Goal: Transaction & Acquisition: Obtain resource

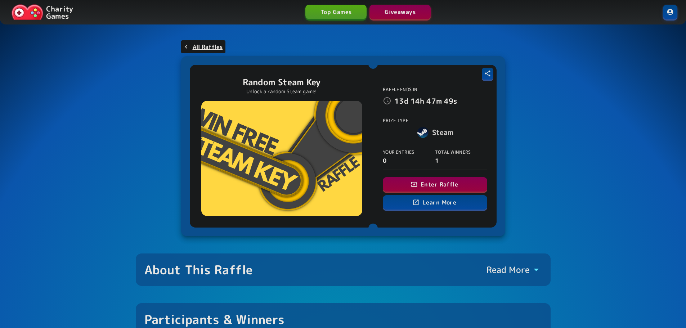
click at [447, 181] on button "Enter Raffle" at bounding box center [435, 184] width 105 height 14
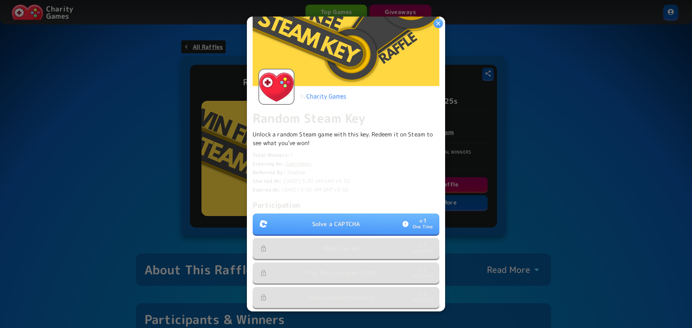
scroll to position [72, 0]
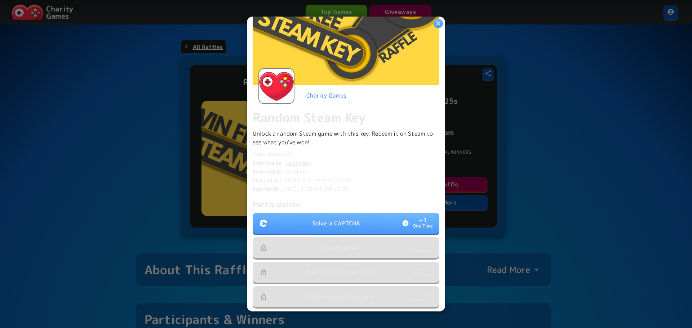
click at [357, 219] on p "Solve a CAPTCHA" at bounding box center [336, 223] width 48 height 9
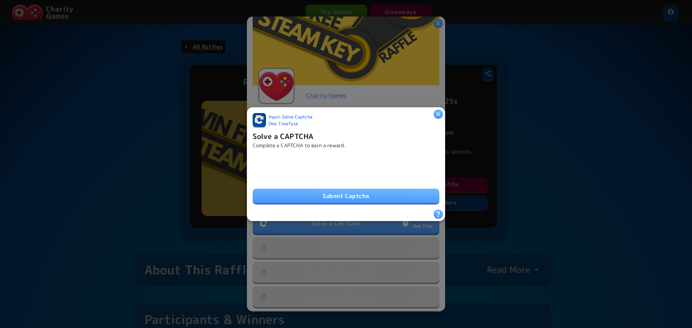
click at [361, 186] on div "Submit Captcha" at bounding box center [346, 179] width 187 height 49
click at [359, 190] on button "Submit Captcha" at bounding box center [346, 196] width 187 height 14
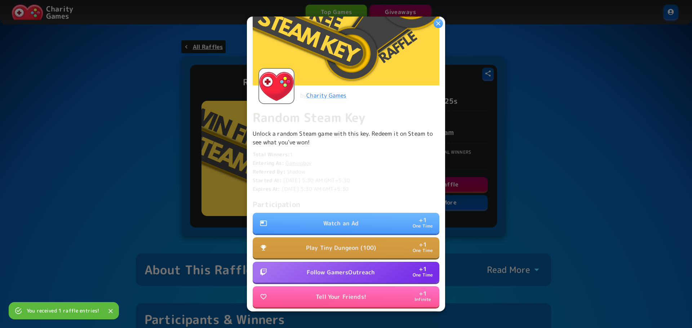
click at [342, 219] on p "Watch an Ad" at bounding box center [341, 223] width 36 height 9
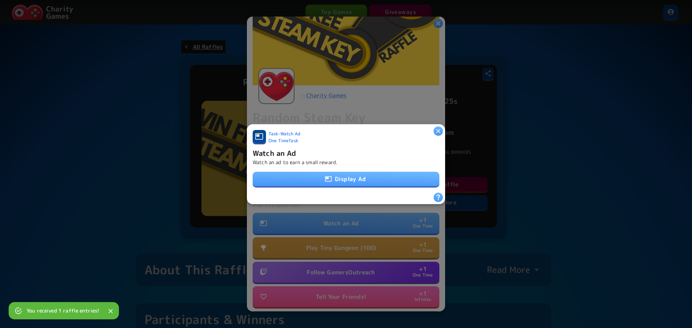
click at [370, 177] on button "Display Ad" at bounding box center [346, 179] width 187 height 14
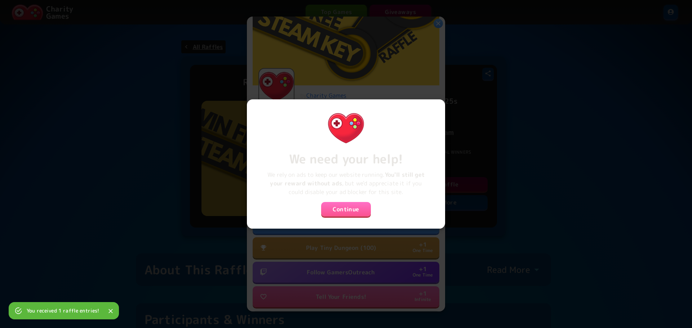
click at [352, 207] on button "Continue" at bounding box center [346, 209] width 50 height 14
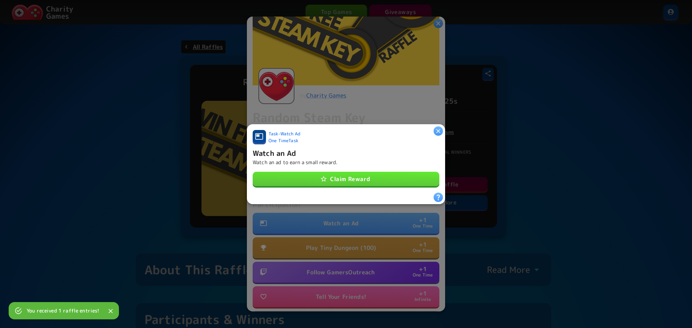
click at [372, 179] on button "Claim Reward" at bounding box center [346, 179] width 187 height 14
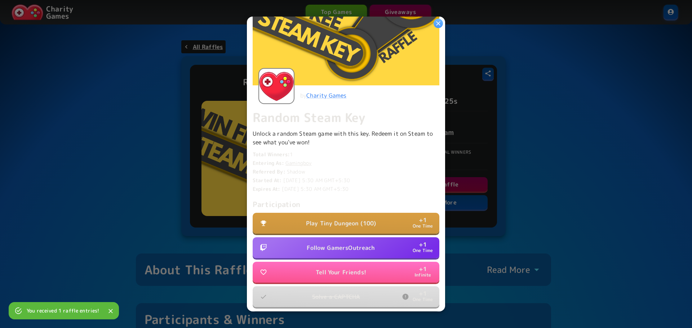
click at [366, 244] on p "Follow GamersOutreach" at bounding box center [341, 248] width 68 height 9
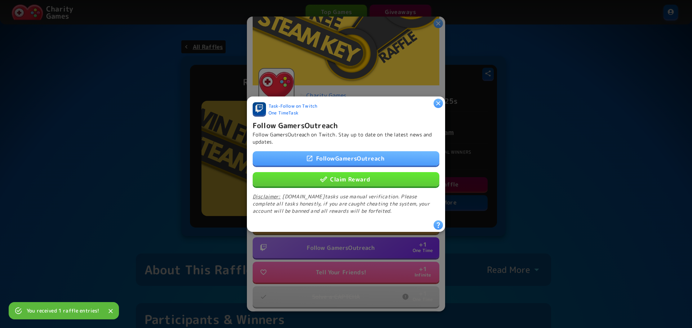
click at [382, 154] on link "Follow GamersOutreach" at bounding box center [346, 158] width 187 height 14
click at [354, 177] on button "Claim Reward" at bounding box center [346, 179] width 187 height 14
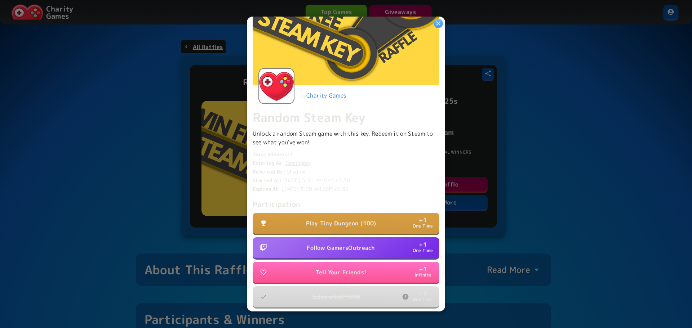
click at [359, 271] on p "Tell Your Friends!" at bounding box center [341, 272] width 50 height 9
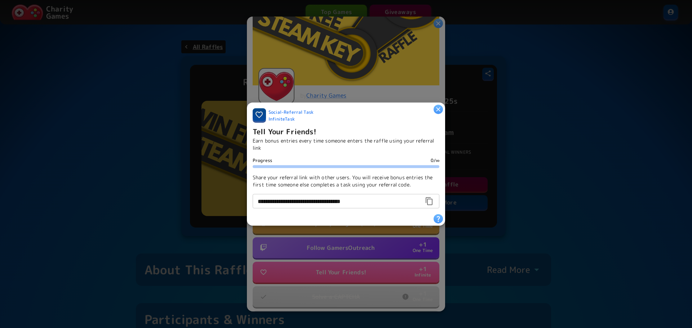
click at [437, 107] on icon "button" at bounding box center [438, 109] width 4 height 4
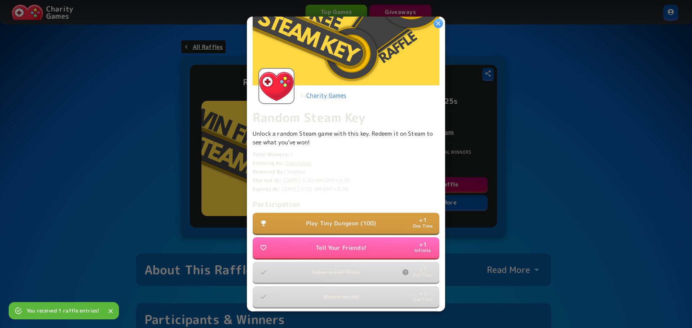
click at [380, 218] on button "Play Tiny Dungeon (100) + 1 One Time" at bounding box center [346, 223] width 187 height 21
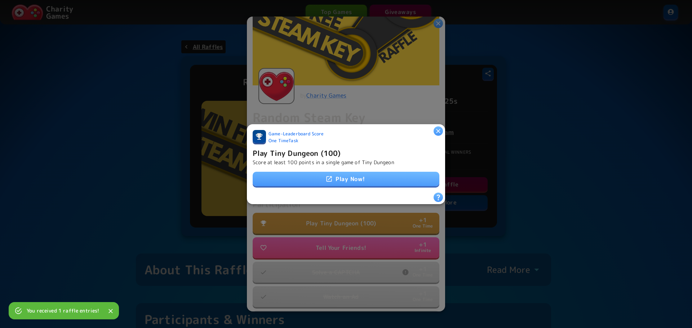
click at [377, 174] on link "Play Now!" at bounding box center [346, 179] width 187 height 14
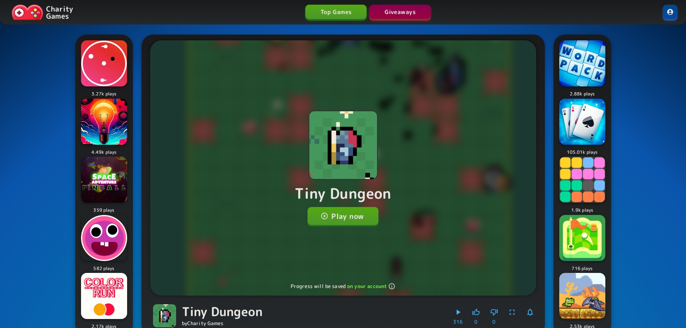
click at [338, 214] on button "Play now" at bounding box center [343, 216] width 71 height 18
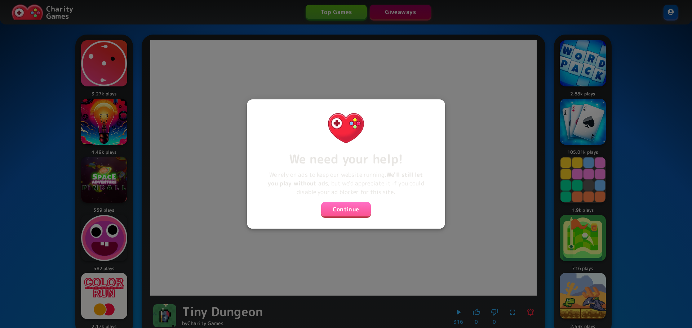
click at [347, 205] on button "Continue" at bounding box center [346, 209] width 50 height 14
